Goal: Use online tool/utility: Utilize a website feature to perform a specific function

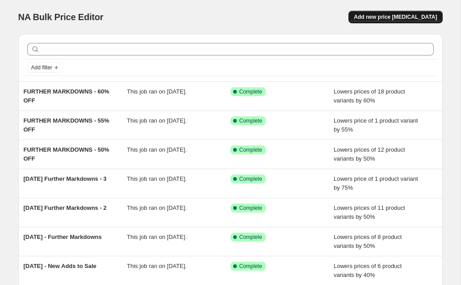
click at [389, 16] on span "Add new price [MEDICAL_DATA]" at bounding box center [395, 16] width 83 height 7
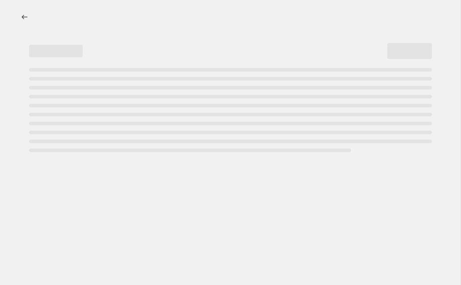
select select "percentage"
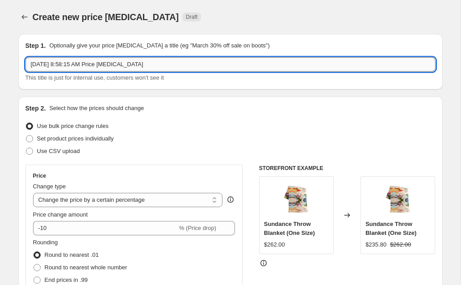
click at [104, 61] on input "[DATE] 8:58:15 AM Price [MEDICAL_DATA]" at bounding box center [230, 64] width 410 height 14
click at [104, 61] on input "Sep 16, 2025, 8:58:15 AM Price change job" at bounding box center [230, 64] width 410 height 14
type input "Fabric, Wallpaper, Swatches, + Custom Furniture Sale (20% off Retail)"
